Goal: Task Accomplishment & Management: Manage account settings

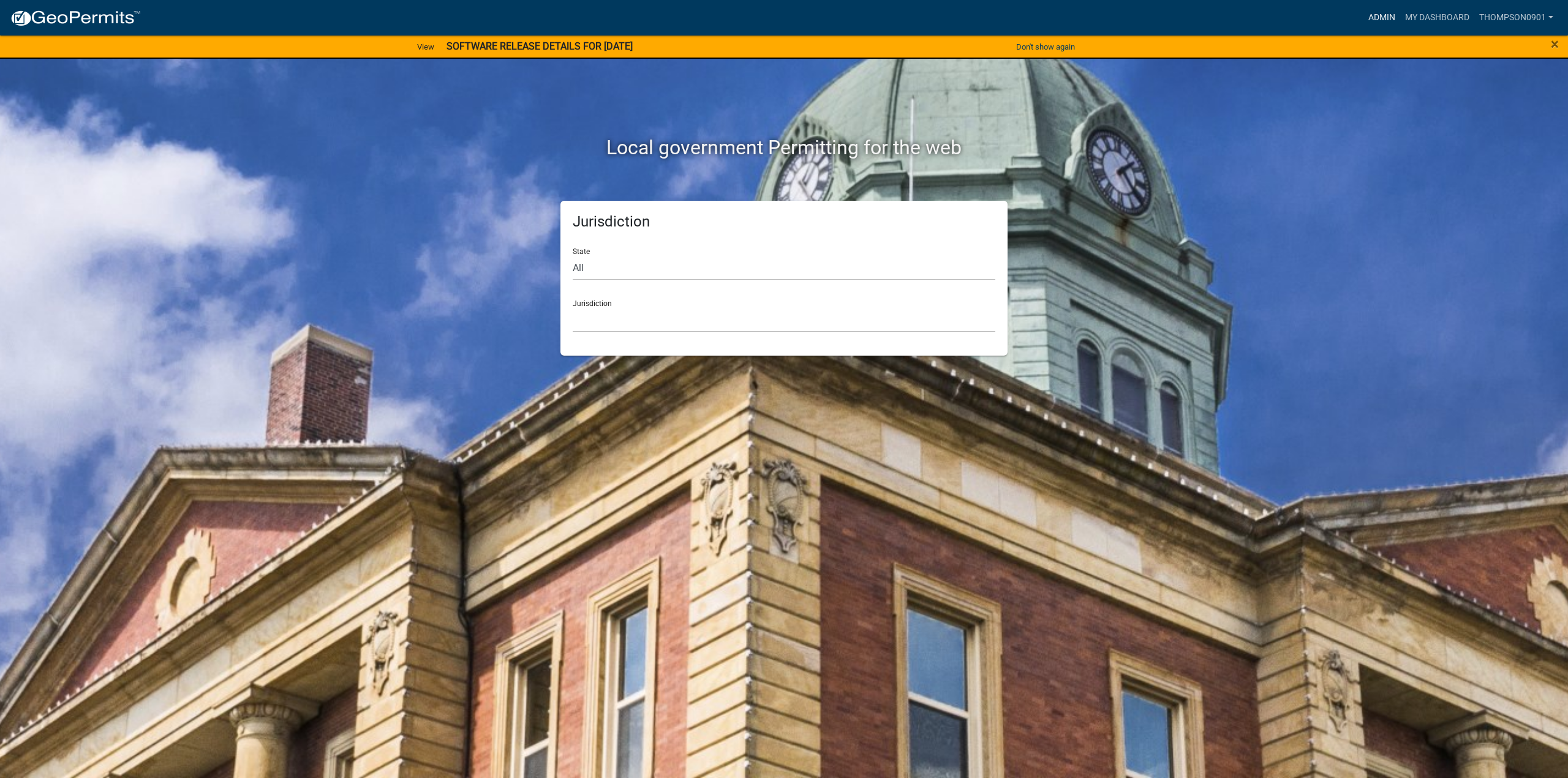
click at [1369, 20] on link "Admin" at bounding box center [1381, 17] width 37 height 23
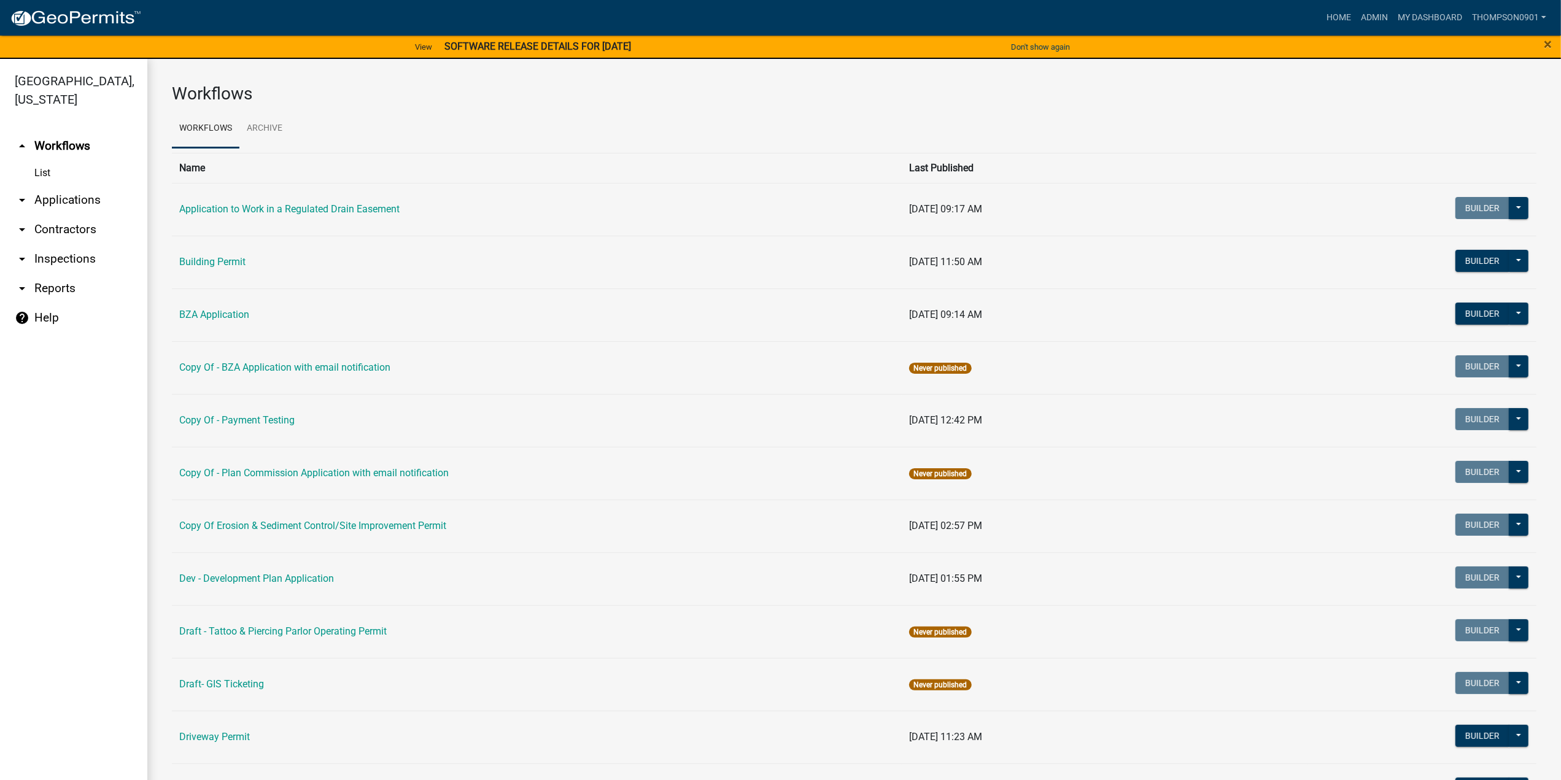
click at [90, 185] on link "arrow_drop_down Applications" at bounding box center [73, 199] width 147 height 29
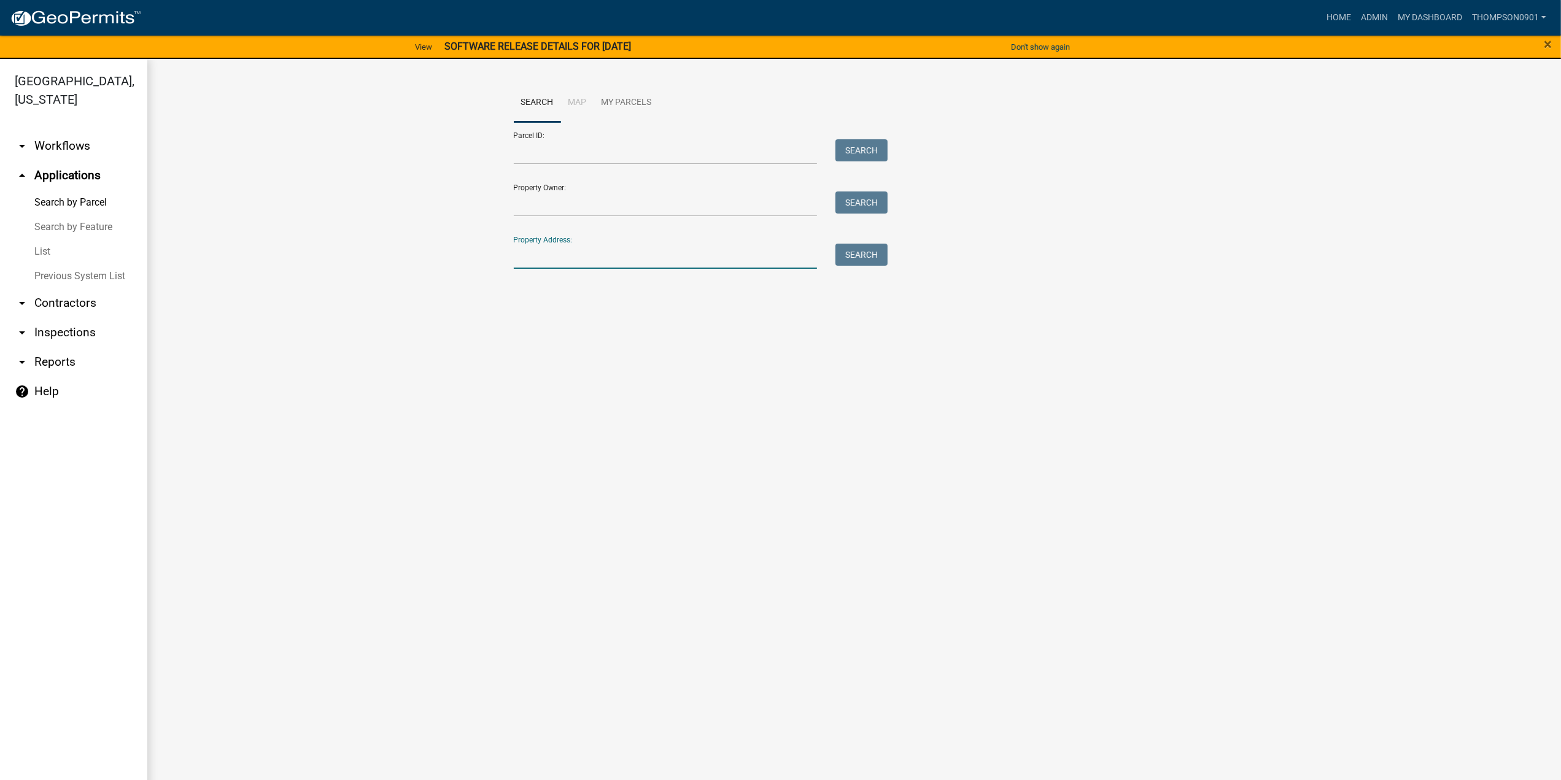
click at [567, 254] on input "Property Address:" at bounding box center [666, 256] width 304 height 25
type input "1308 ed"
click at [529, 337] on span "Select" at bounding box center [534, 339] width 26 height 12
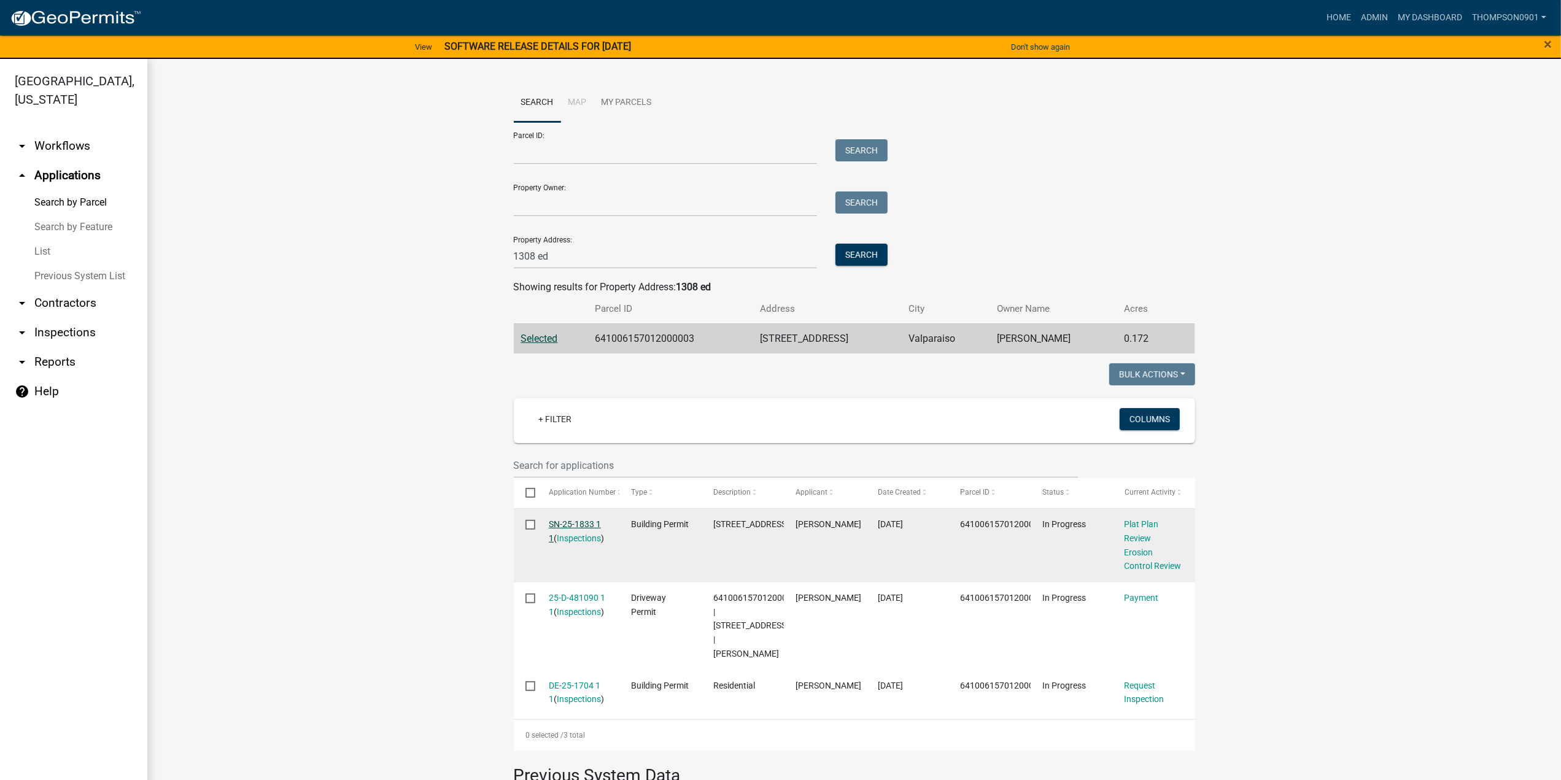
click at [566, 524] on link "SN-25-1833 1 1" at bounding box center [575, 531] width 52 height 24
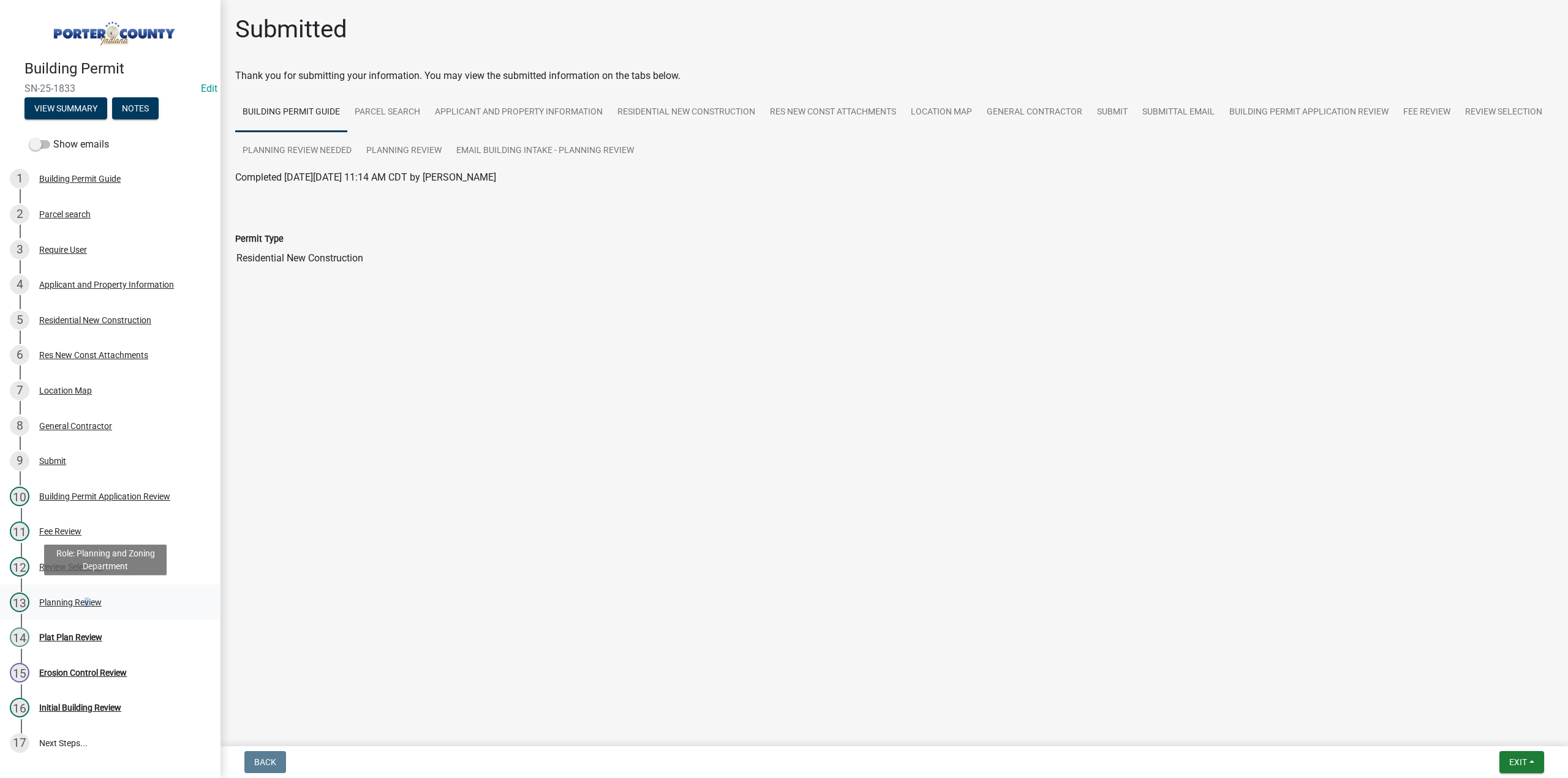
click at [84, 598] on div "Planning Review" at bounding box center [70, 602] width 63 height 9
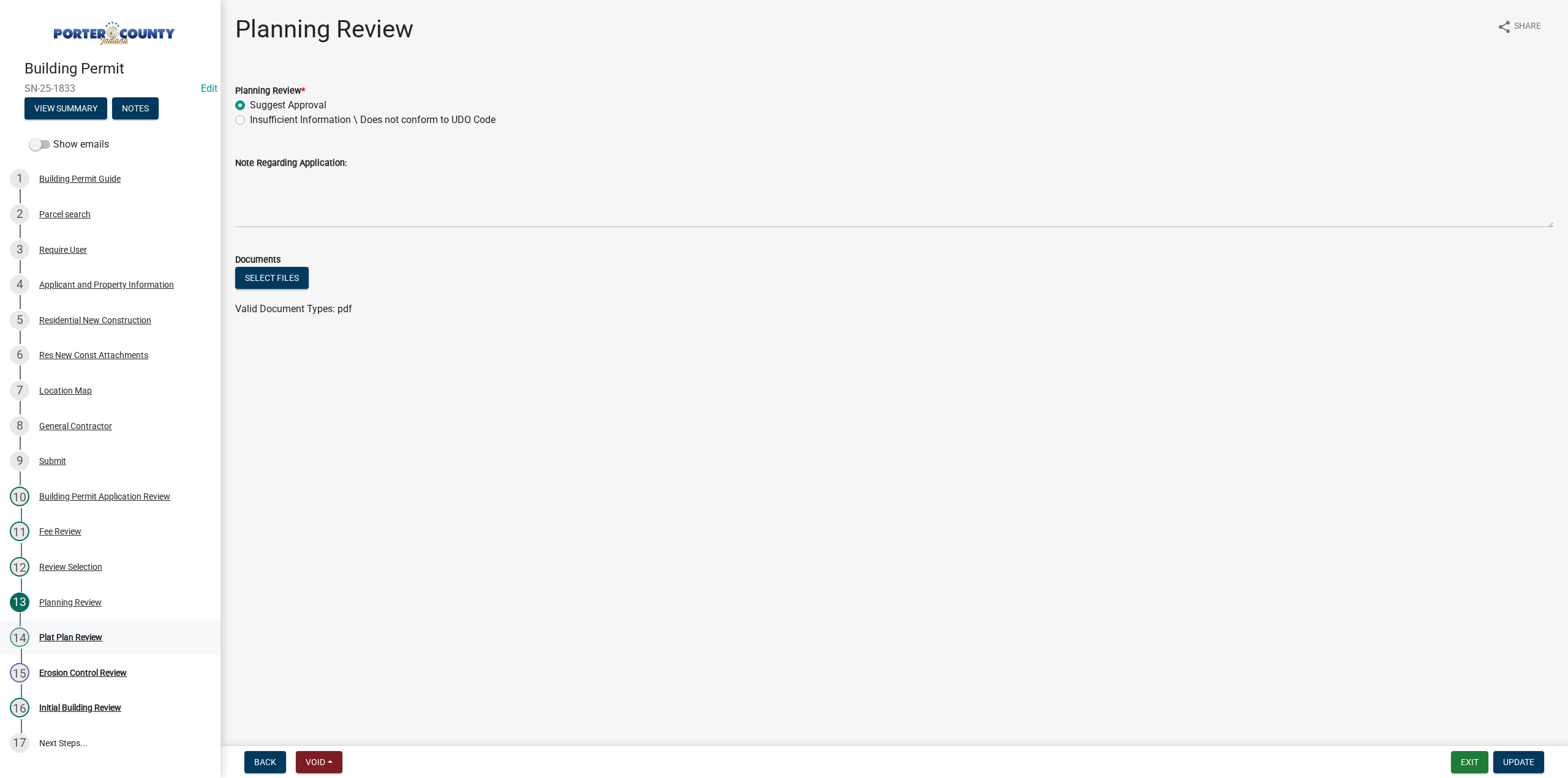
click at [70, 635] on div "Plat Plan Review" at bounding box center [70, 637] width 63 height 9
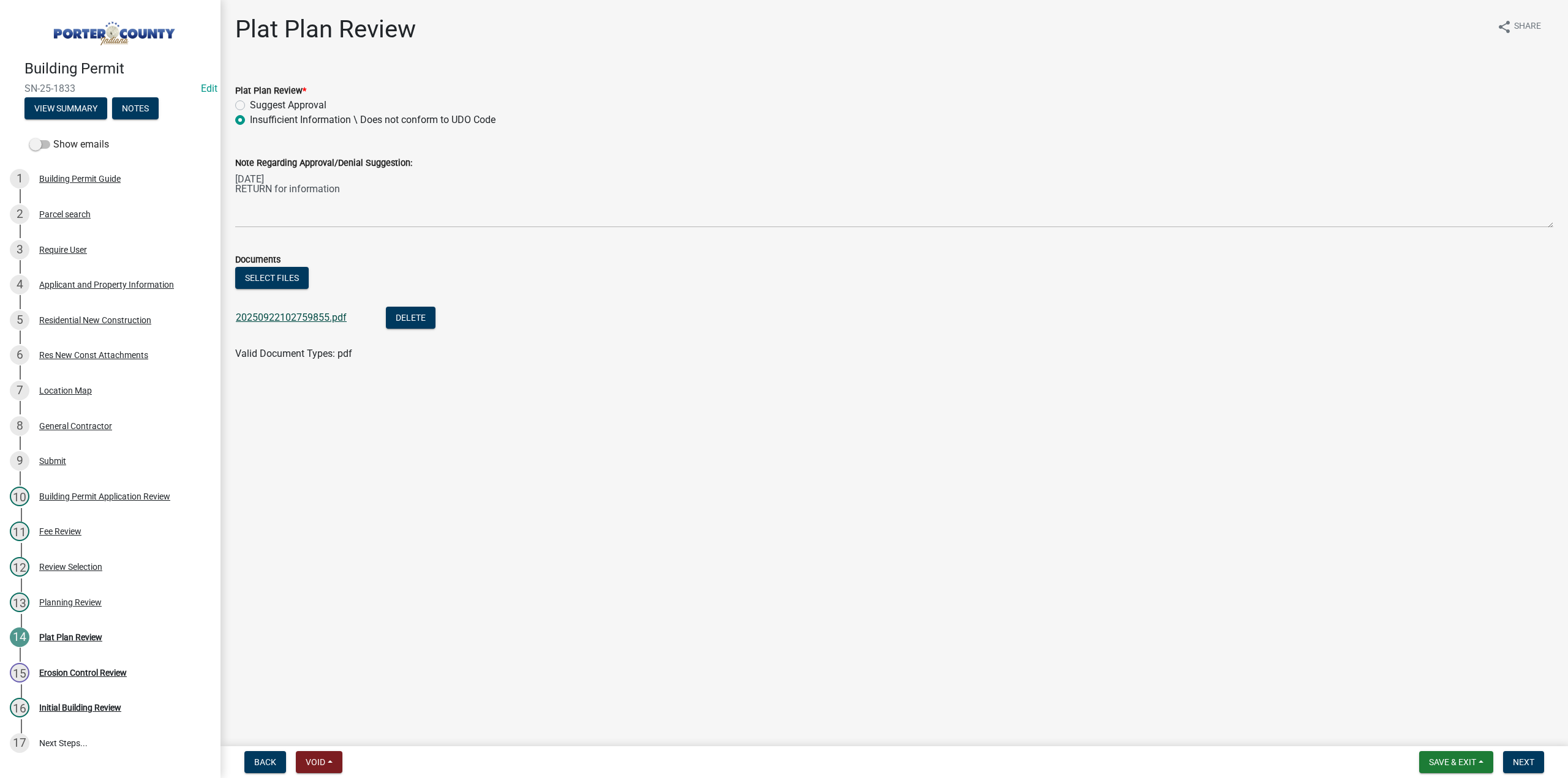
click at [333, 318] on link "20250922102759855.pdf" at bounding box center [290, 318] width 111 height 12
click at [307, 317] on link "20250922102759855.pdf" at bounding box center [290, 318] width 111 height 12
click at [1435, 755] on button "Save & Exit" at bounding box center [1456, 762] width 74 height 22
click at [1420, 725] on button "Save & Exit" at bounding box center [1444, 730] width 98 height 29
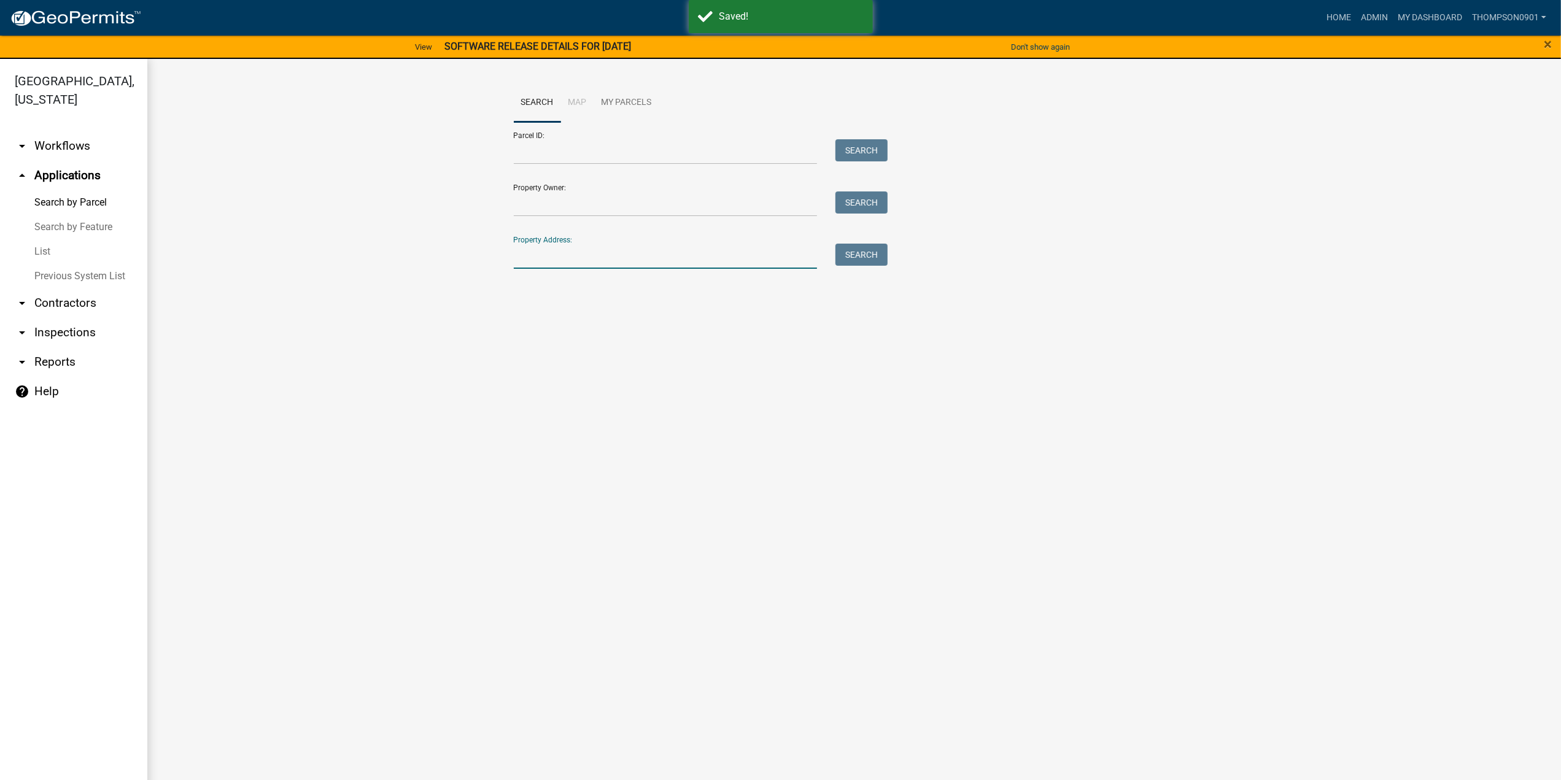
click at [678, 255] on input "Property Address:" at bounding box center [666, 256] width 304 height 25
click at [53, 239] on link "List" at bounding box center [73, 251] width 147 height 25
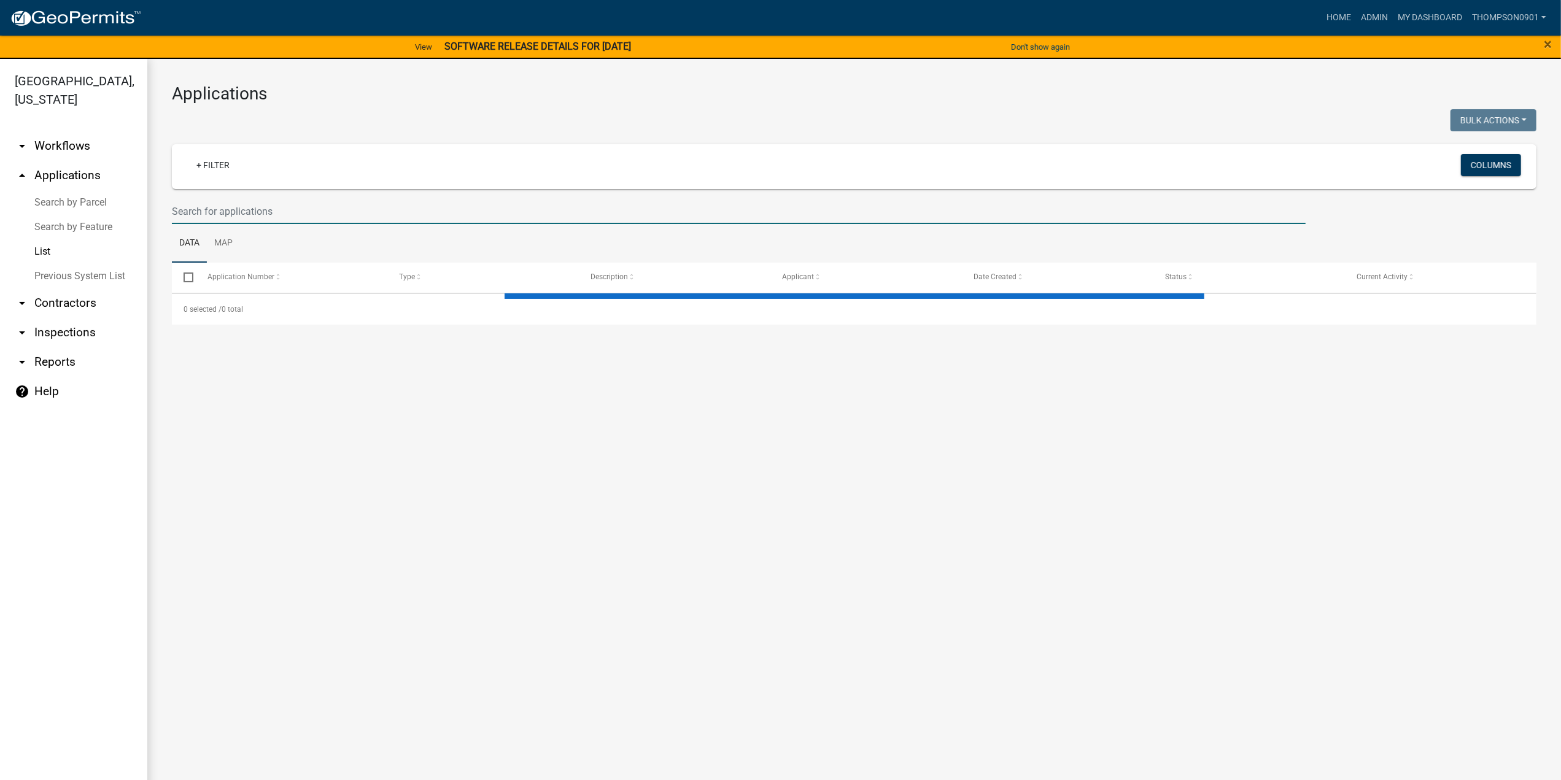
click at [215, 214] on input "text" at bounding box center [739, 211] width 1134 height 25
select select "3: 100"
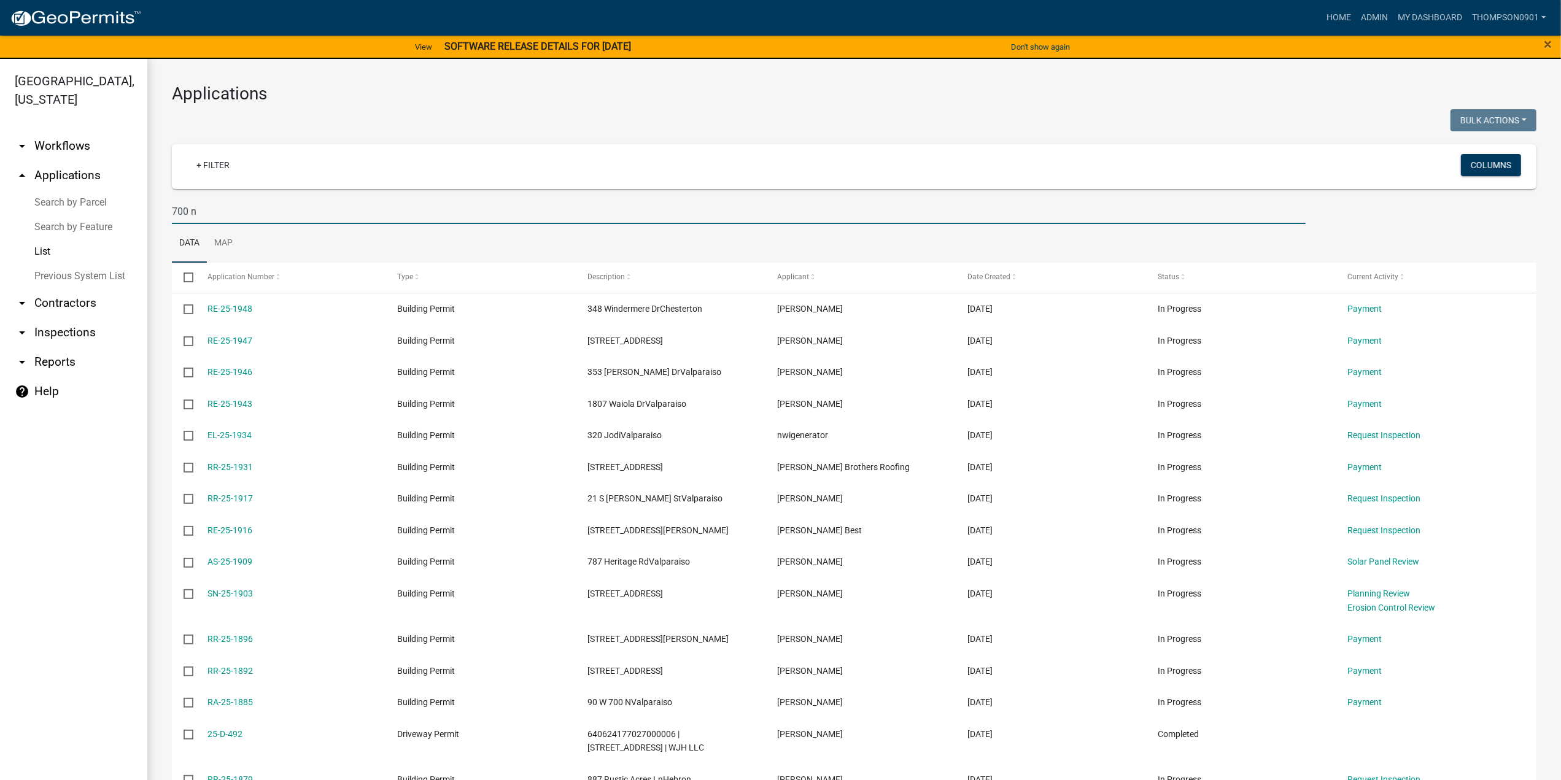
type input "700 n"
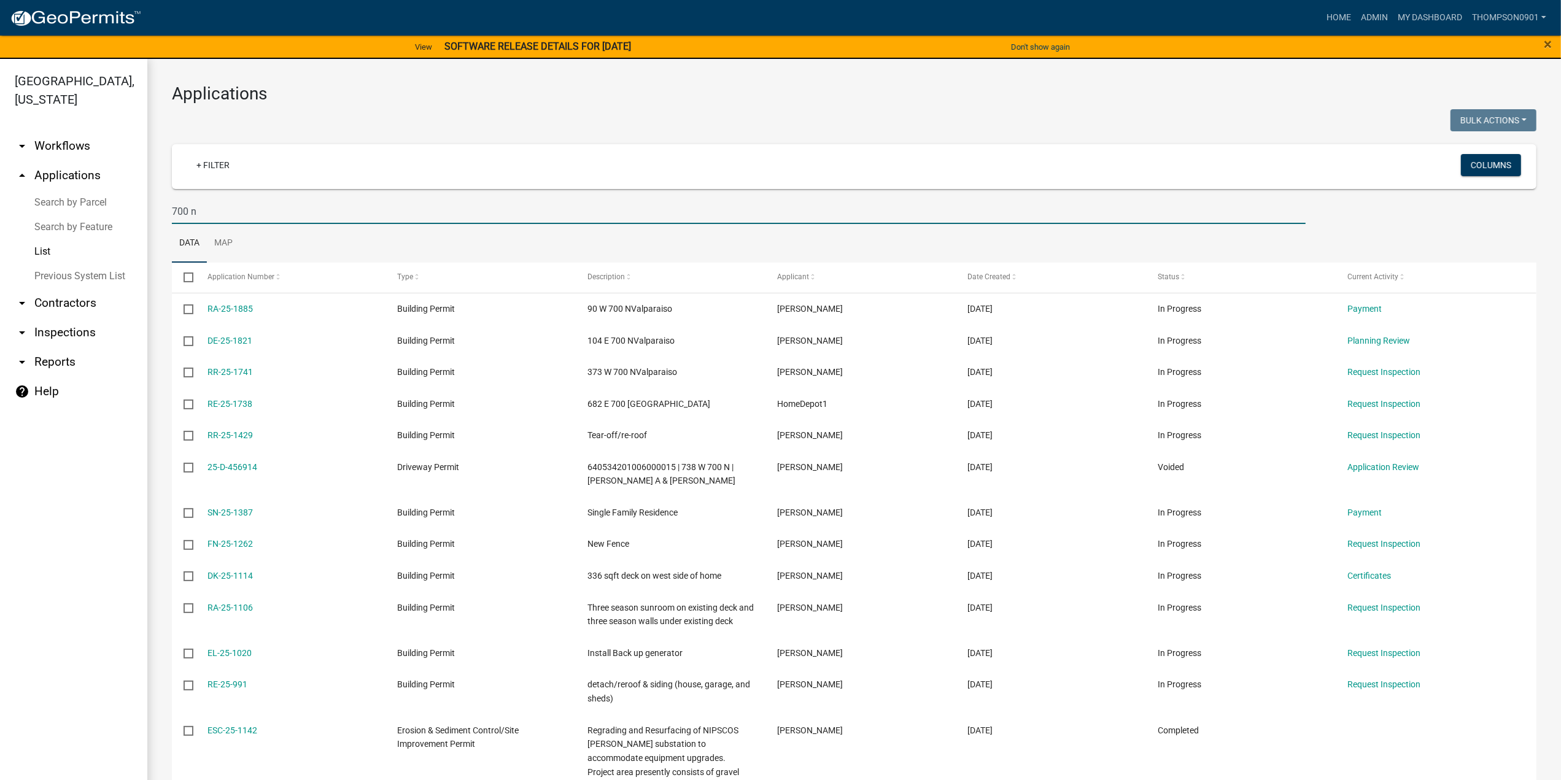
drag, startPoint x: 223, startPoint y: 213, endPoint x: 0, endPoint y: 222, distance: 223.7
click at [0, 222] on div "[GEOGRAPHIC_DATA], [US_STATE] arrow_drop_down Workflows List arrow_drop_up Appl…" at bounding box center [780, 427] width 1561 height 736
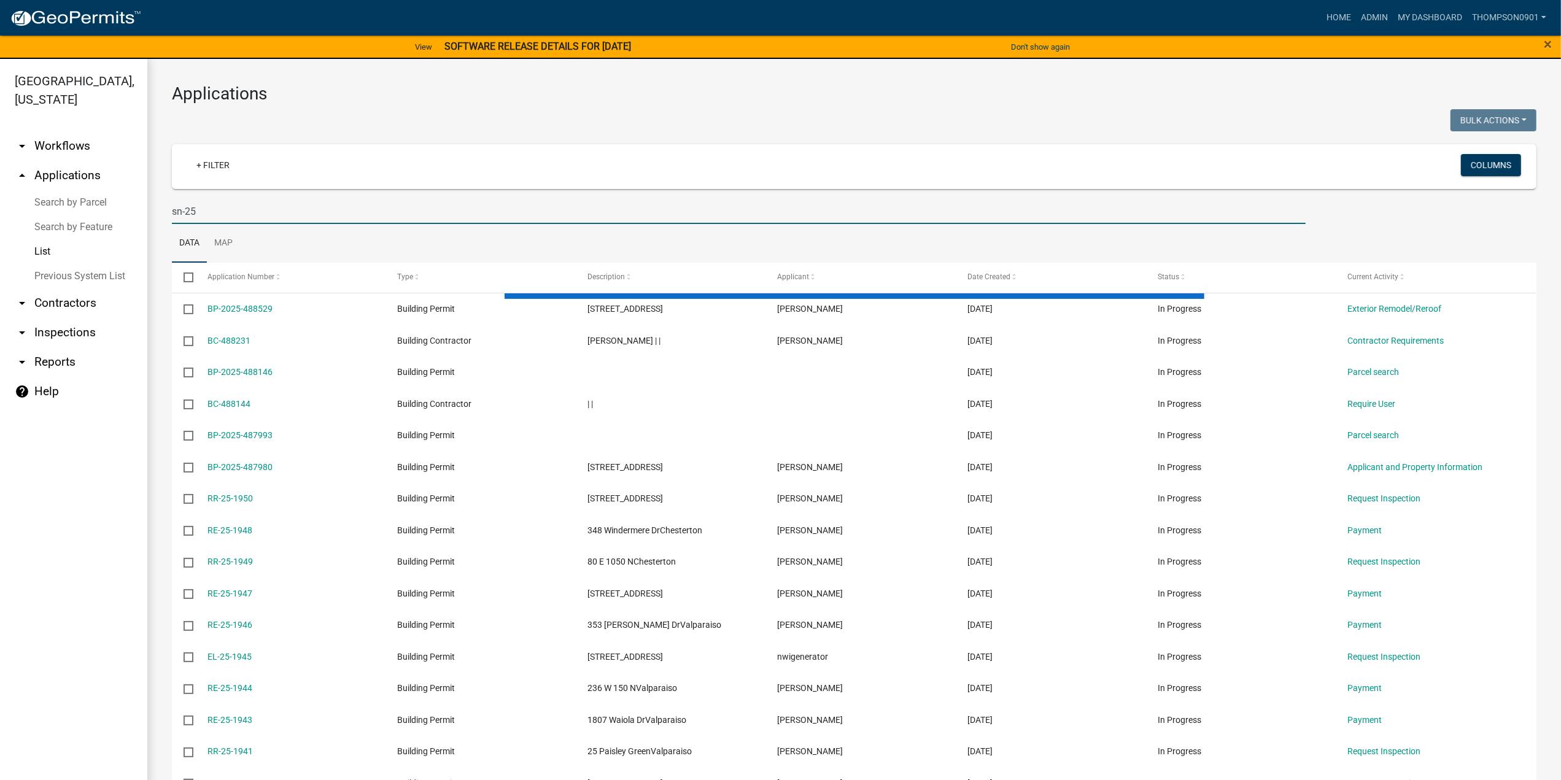
type input "sn-25"
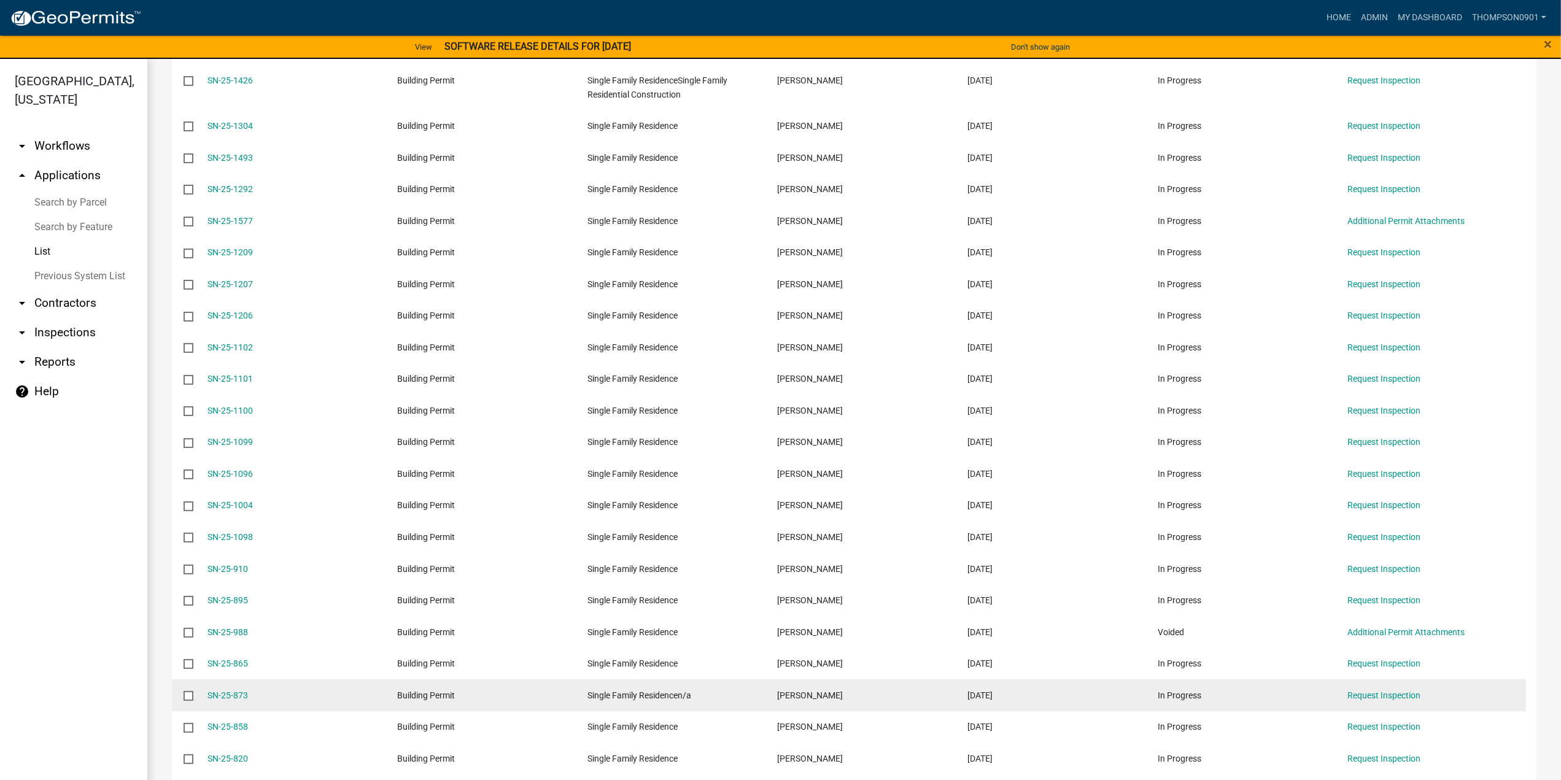
scroll to position [921, 0]
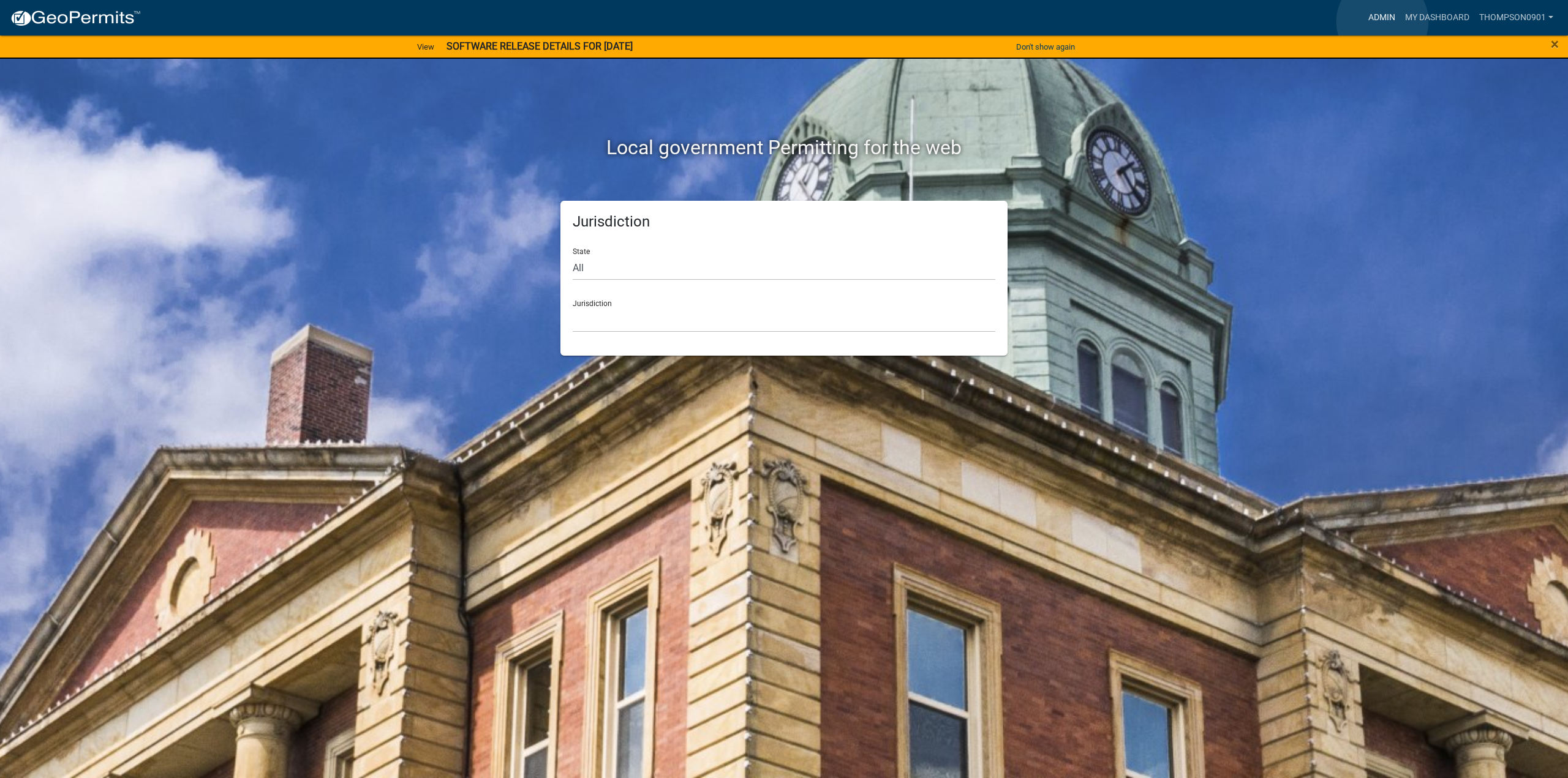
drag, startPoint x: 1382, startPoint y: 21, endPoint x: 1365, endPoint y: 36, distance: 22.7
click at [1381, 21] on link "Admin" at bounding box center [1381, 17] width 37 height 23
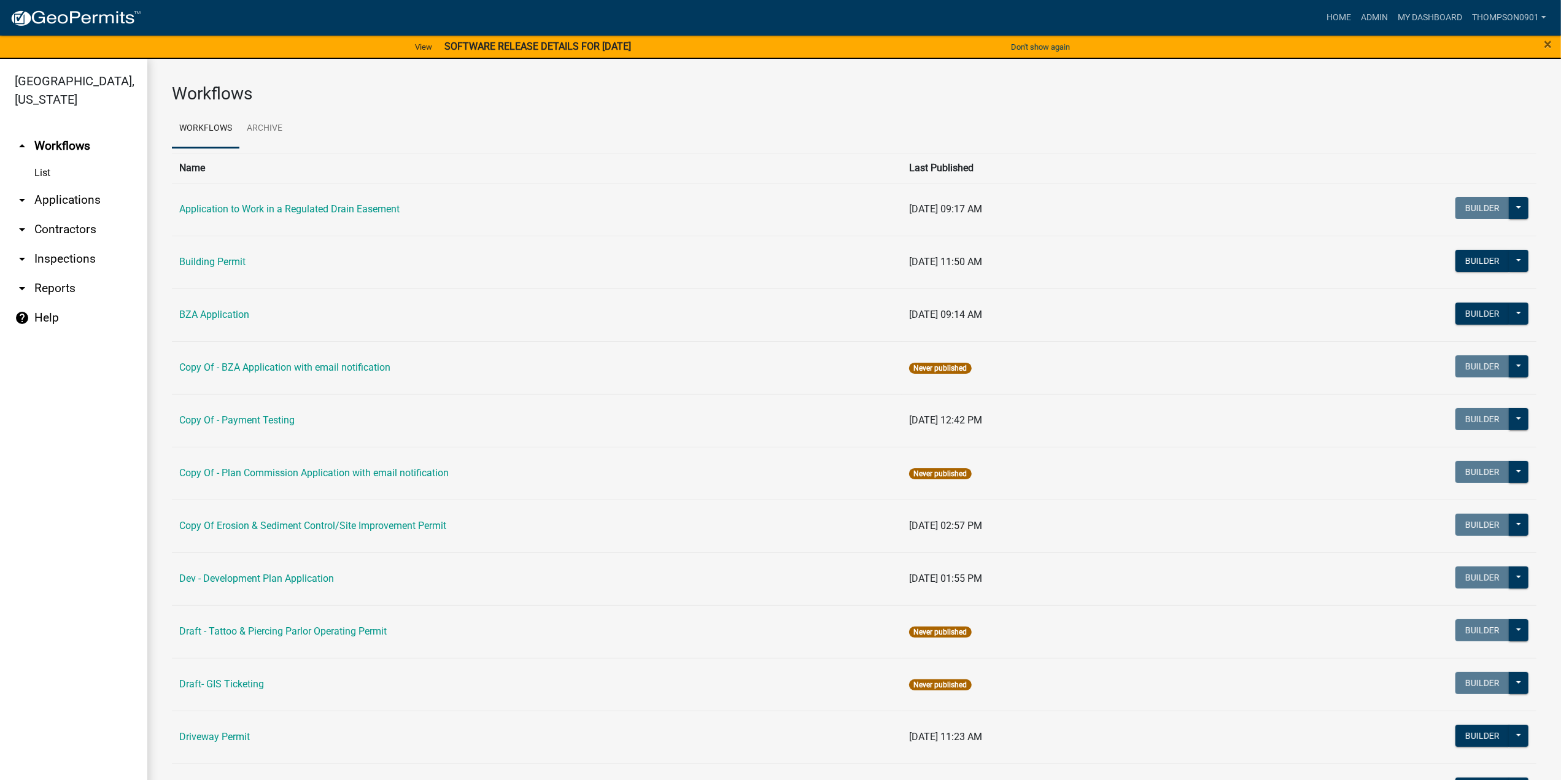
drag, startPoint x: 55, startPoint y: 179, endPoint x: 70, endPoint y: 181, distance: 14.9
click at [56, 185] on link "arrow_drop_down Applications" at bounding box center [73, 199] width 147 height 29
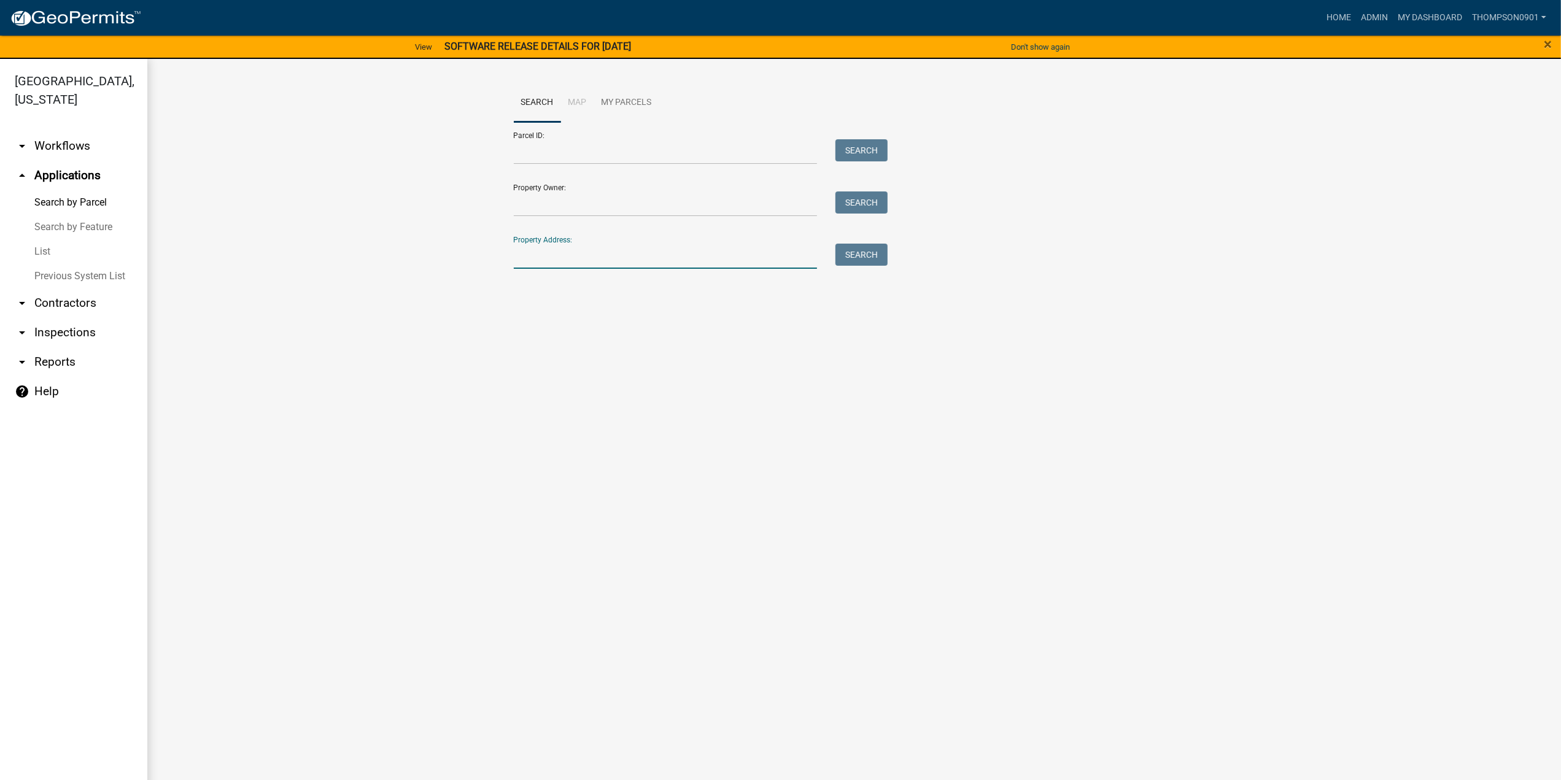
click at [589, 255] on input "Property Address:" at bounding box center [666, 256] width 304 height 25
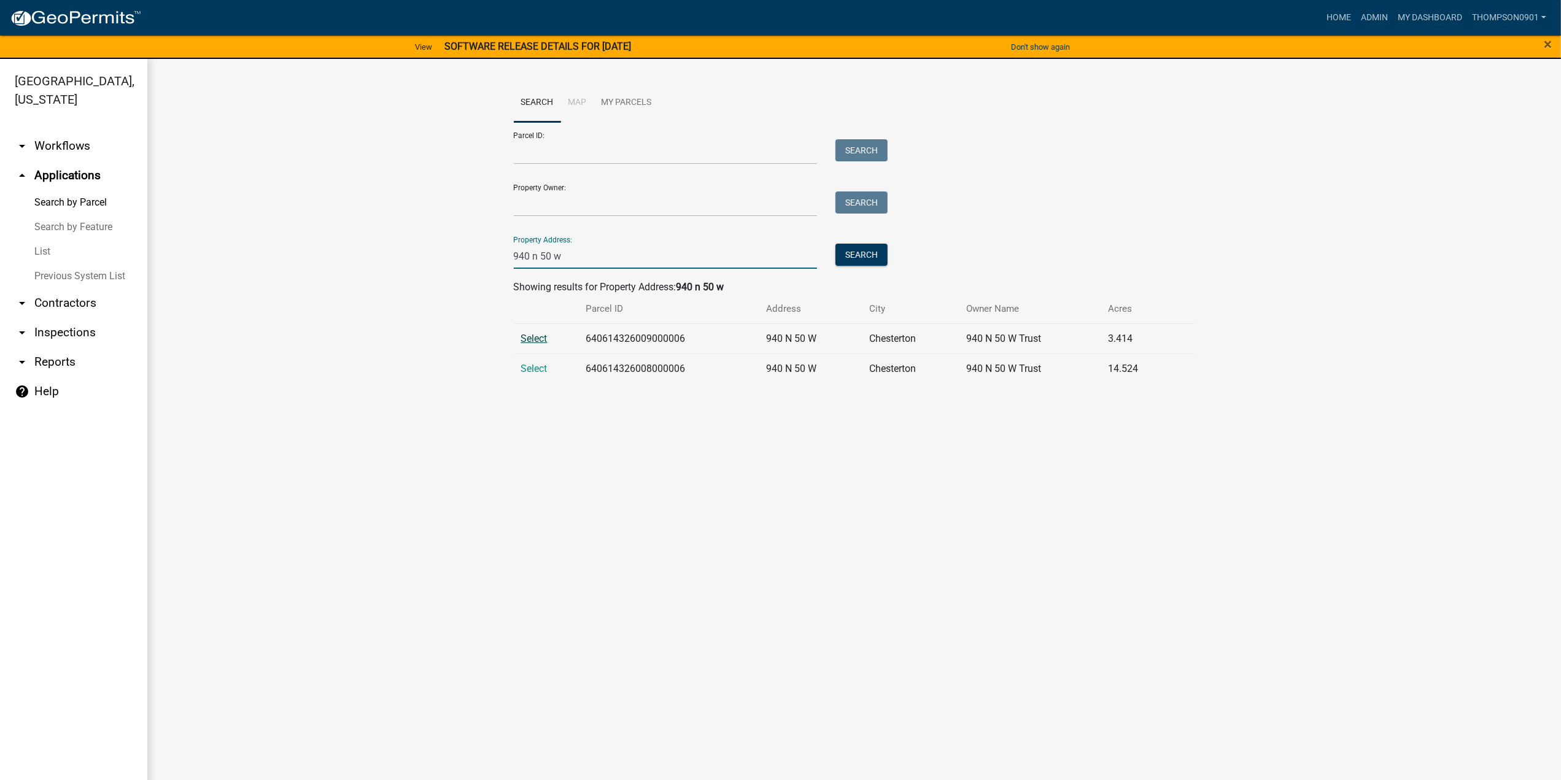
type input "940 n 50 w"
click at [539, 341] on span "Select" at bounding box center [534, 339] width 26 height 12
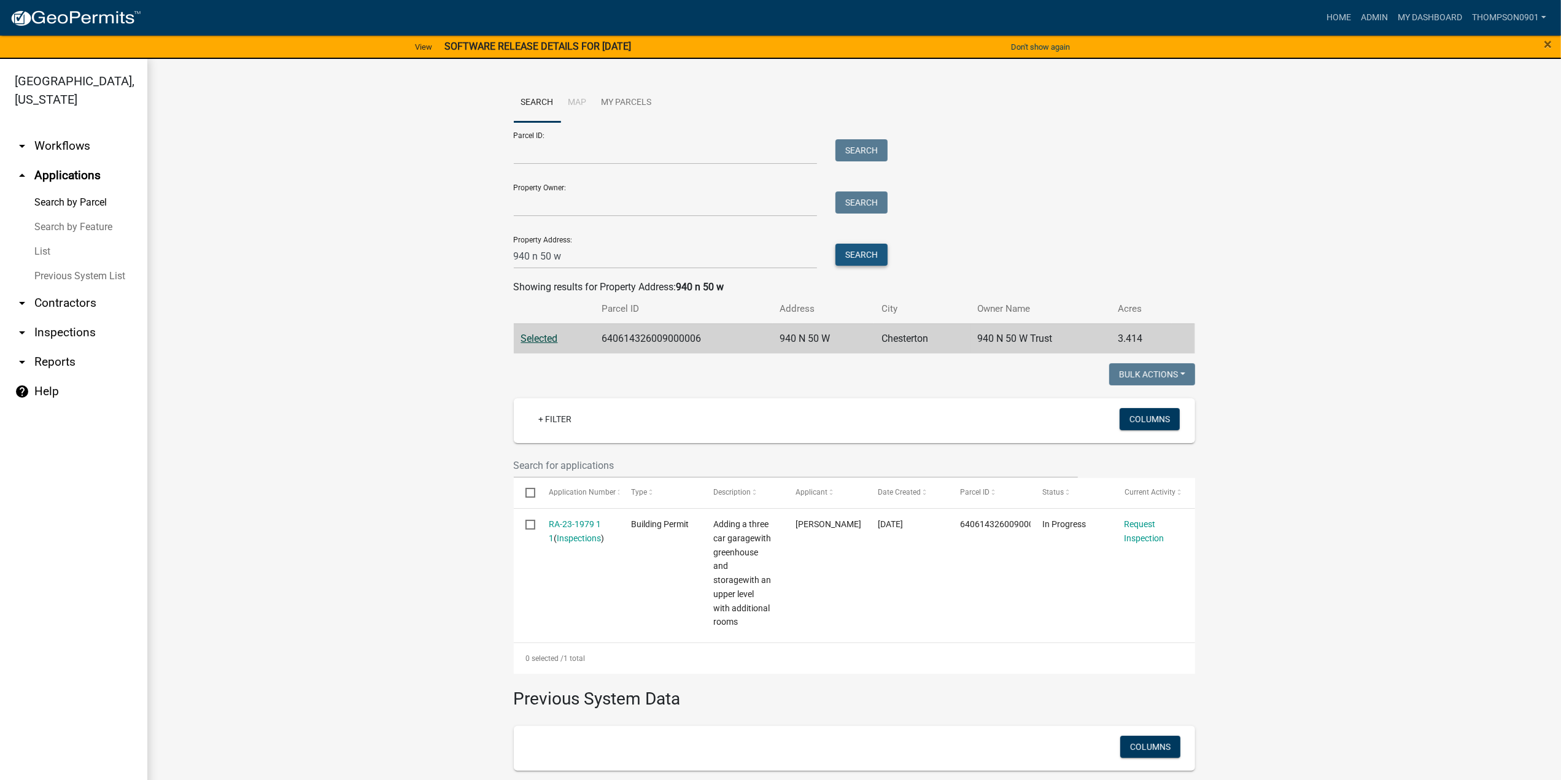
click at [868, 259] on button "Search" at bounding box center [862, 255] width 52 height 22
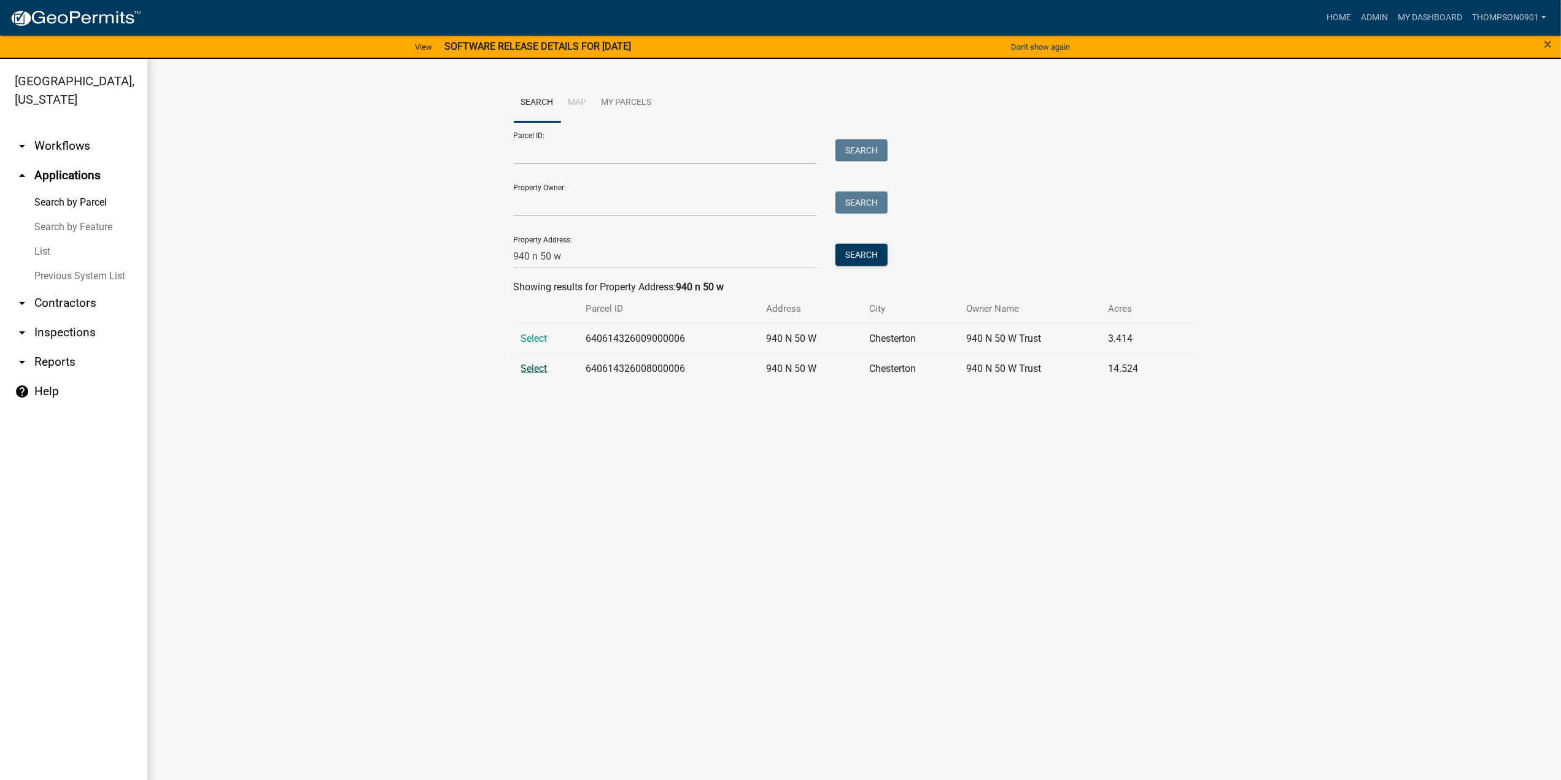
click at [531, 368] on span "Select" at bounding box center [534, 369] width 26 height 12
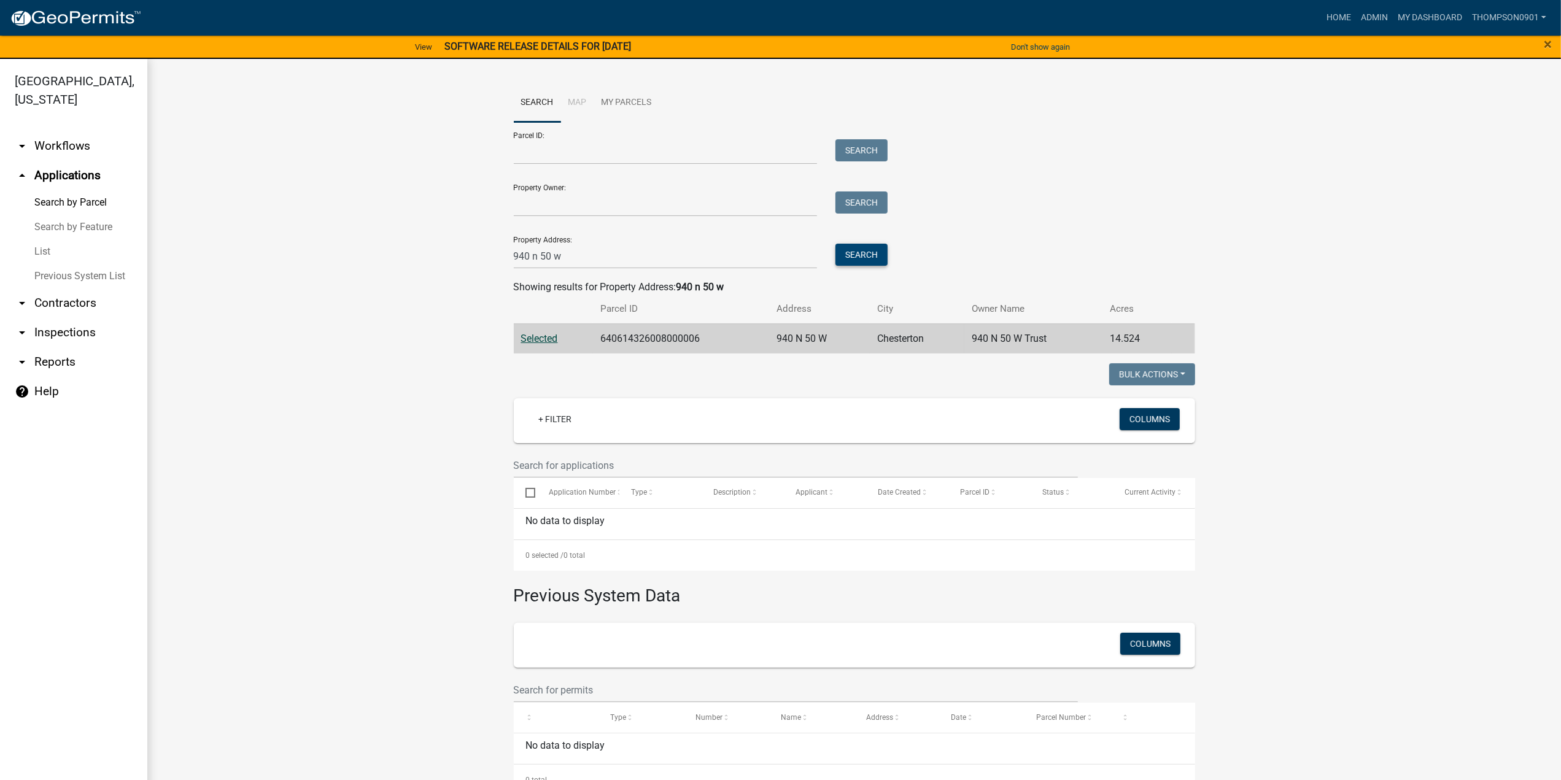
click at [867, 254] on button "Search" at bounding box center [862, 255] width 52 height 22
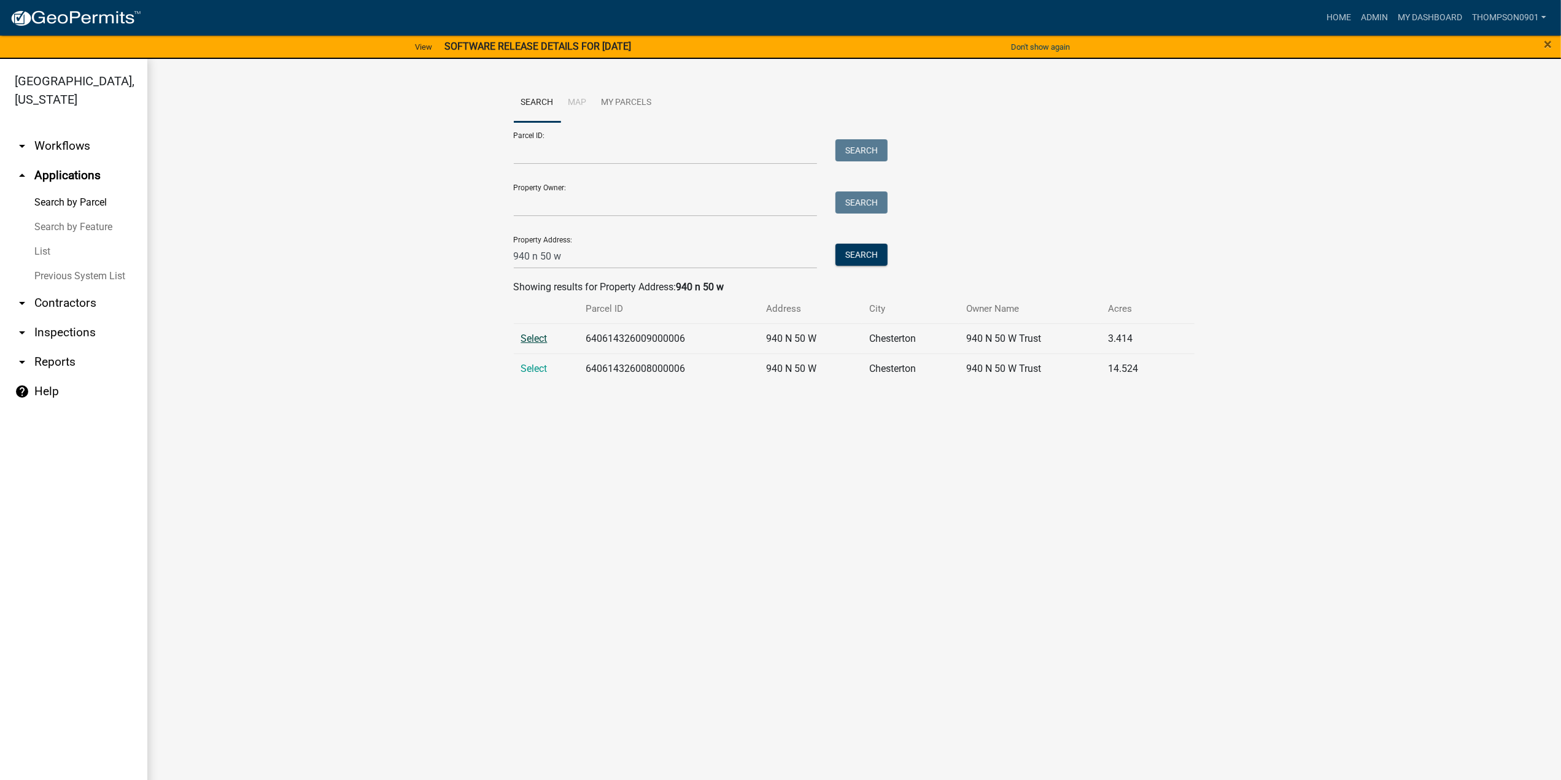
click at [532, 341] on span "Select" at bounding box center [534, 339] width 26 height 12
